Goal: Task Accomplishment & Management: Manage account settings

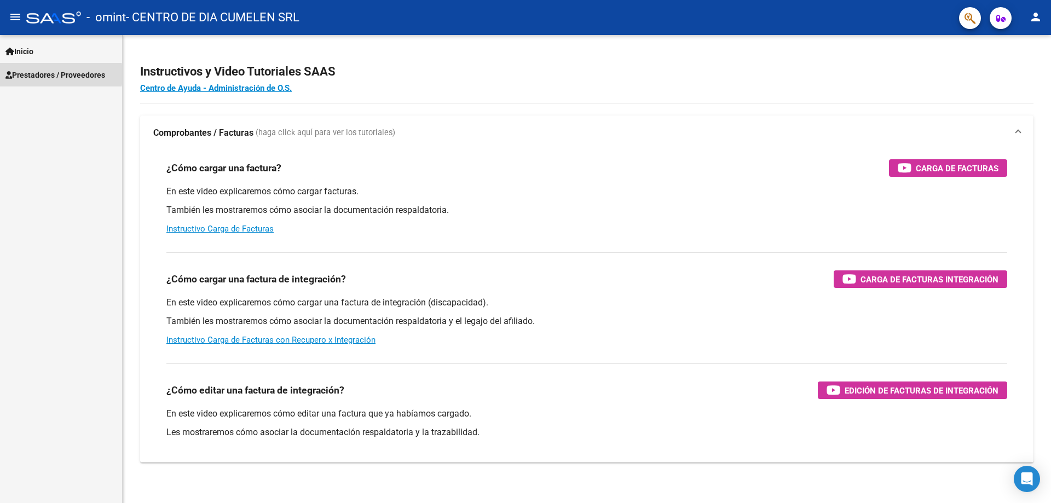
click at [33, 74] on span "Prestadores / Proveedores" at bounding box center [55, 75] width 100 height 12
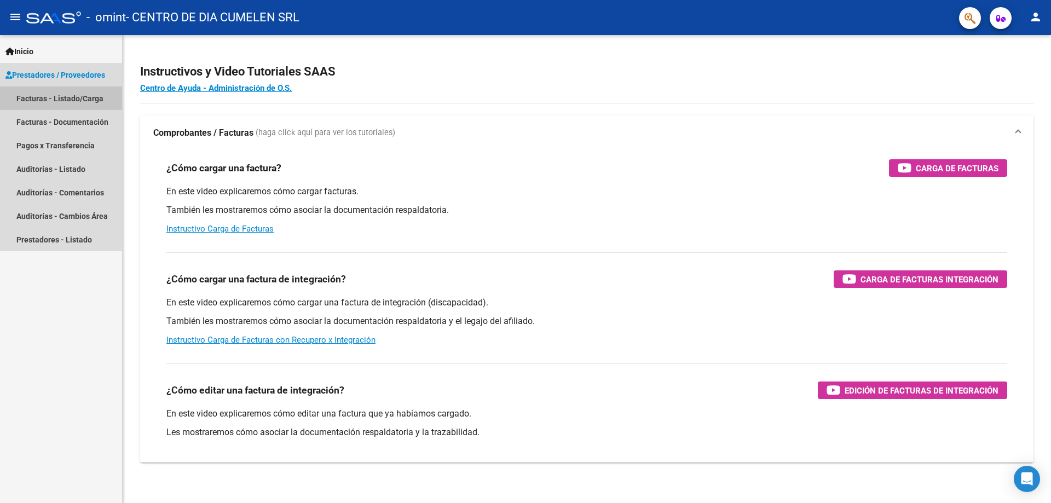
click at [47, 96] on link "Facturas - Listado/Carga" at bounding box center [61, 98] width 122 height 24
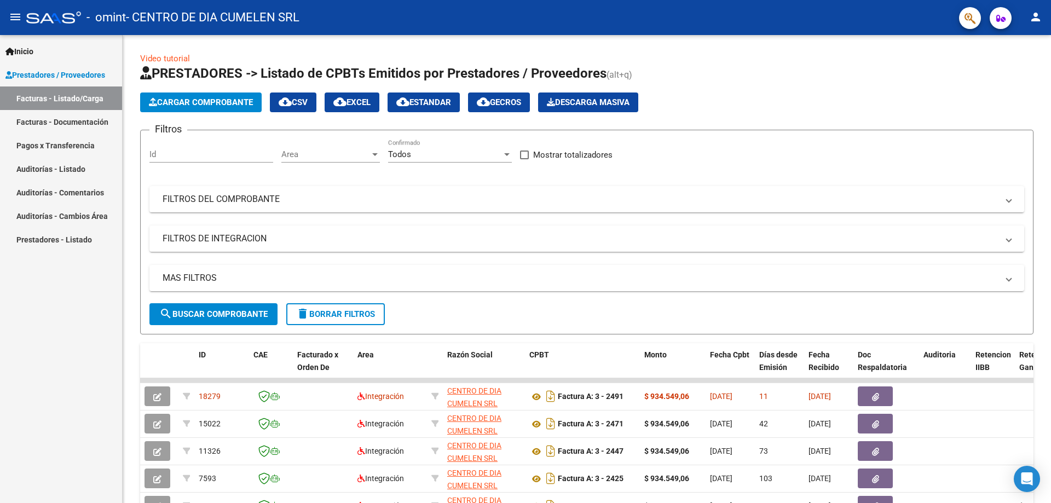
click at [1036, 18] on mat-icon "person" at bounding box center [1035, 16] width 13 height 13
click at [1007, 68] on button "exit_to_app Salir" at bounding box center [1012, 72] width 67 height 26
